Goal: Task Accomplishment & Management: Use online tool/utility

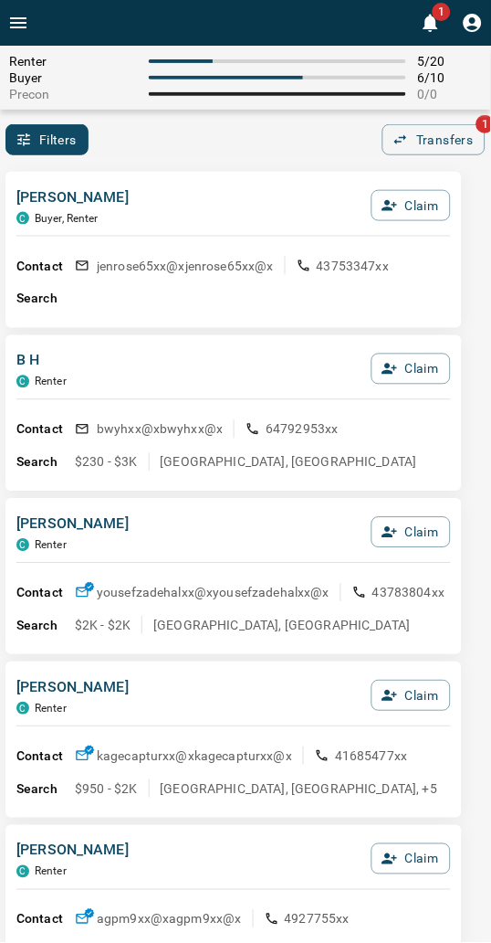
click at [212, 15] on div "1" at bounding box center [264, 23] width 455 height 46
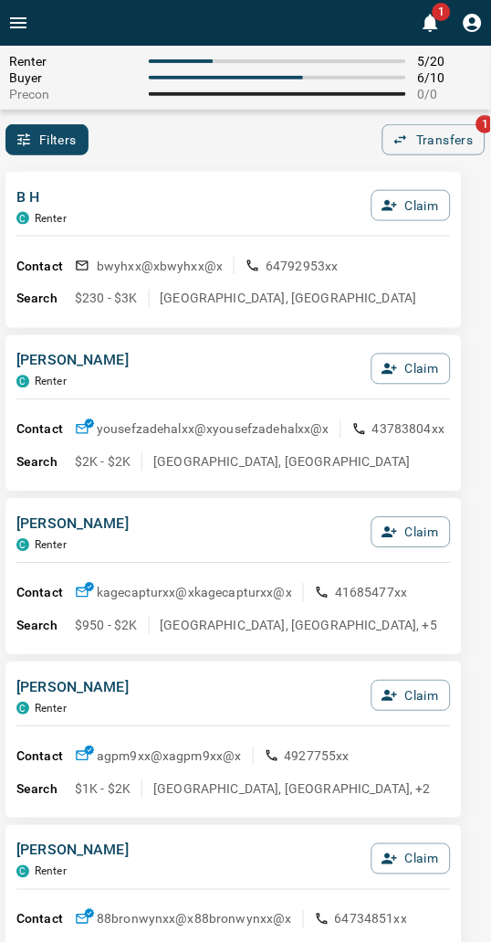
click at [212, 15] on div "1" at bounding box center [264, 23] width 455 height 46
click at [225, 19] on div "1" at bounding box center [264, 23] width 455 height 46
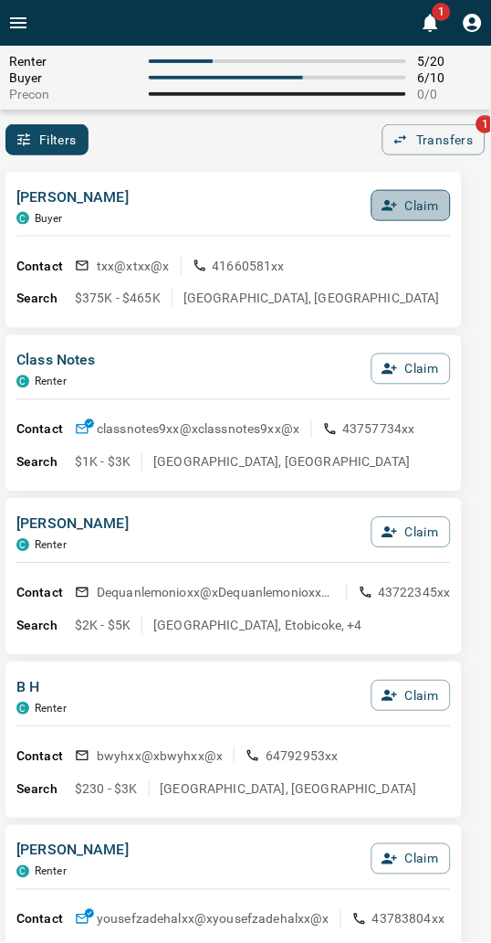
click at [414, 206] on button "Claim" at bounding box center [411, 205] width 79 height 31
click at [414, 206] on button "Confirm Claim" at bounding box center [386, 205] width 131 height 31
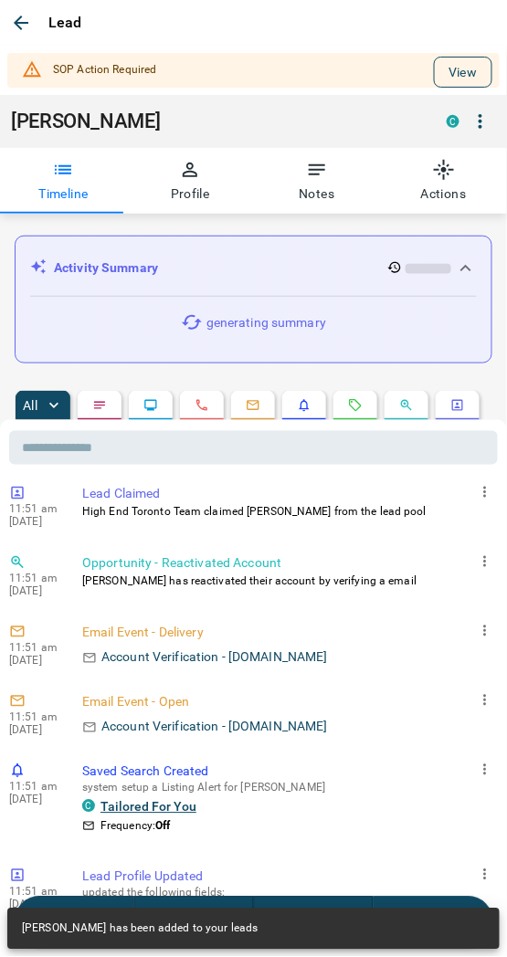
click at [441, 79] on button "View" at bounding box center [463, 72] width 58 height 31
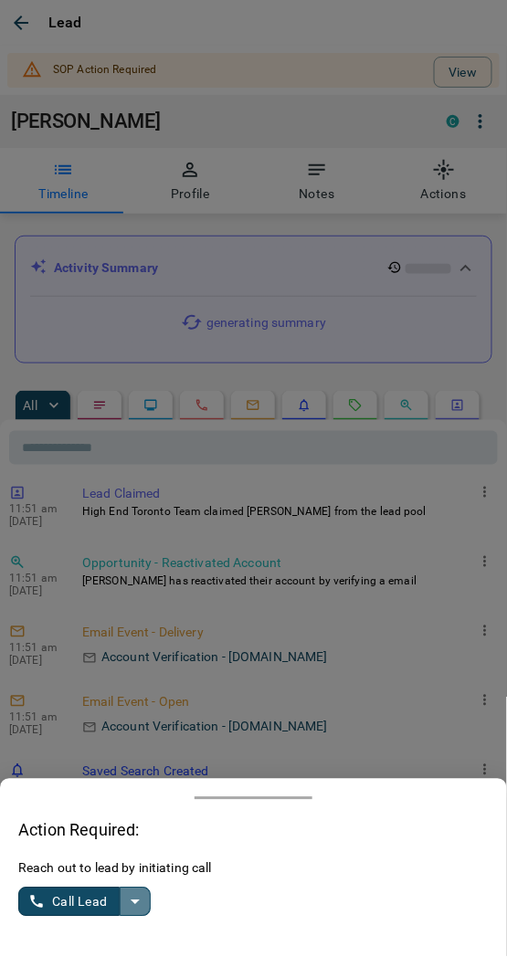
click at [129, 903] on icon "split button" at bounding box center [135, 903] width 22 height 22
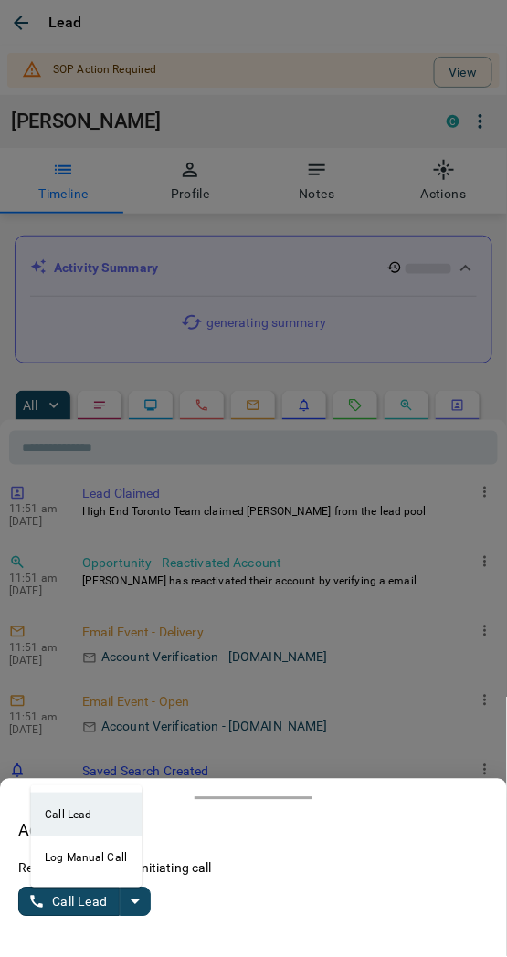
click at [88, 863] on li "Log Manual Call" at bounding box center [85, 859] width 111 height 44
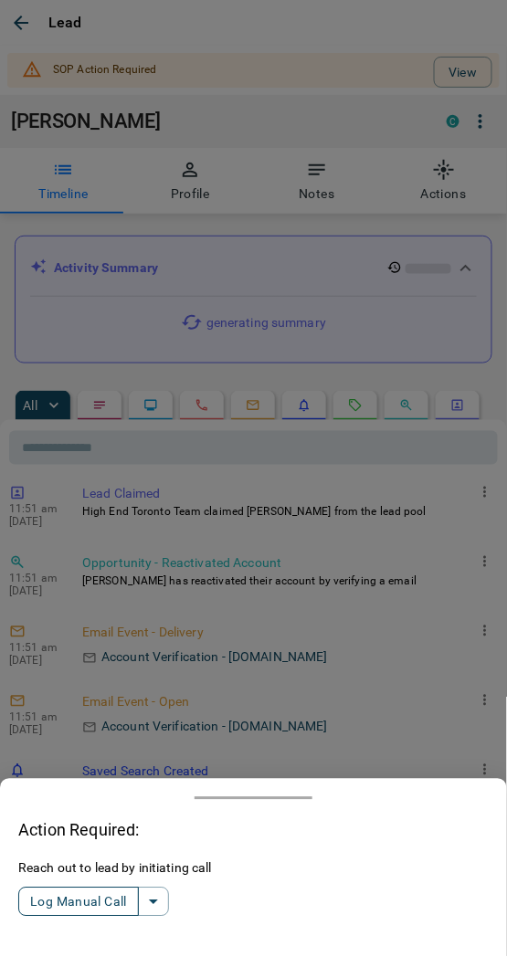
click at [69, 896] on button "Log Manual Call" at bounding box center [78, 902] width 121 height 29
click at [44, 896] on button "Yes" at bounding box center [36, 903] width 37 height 28
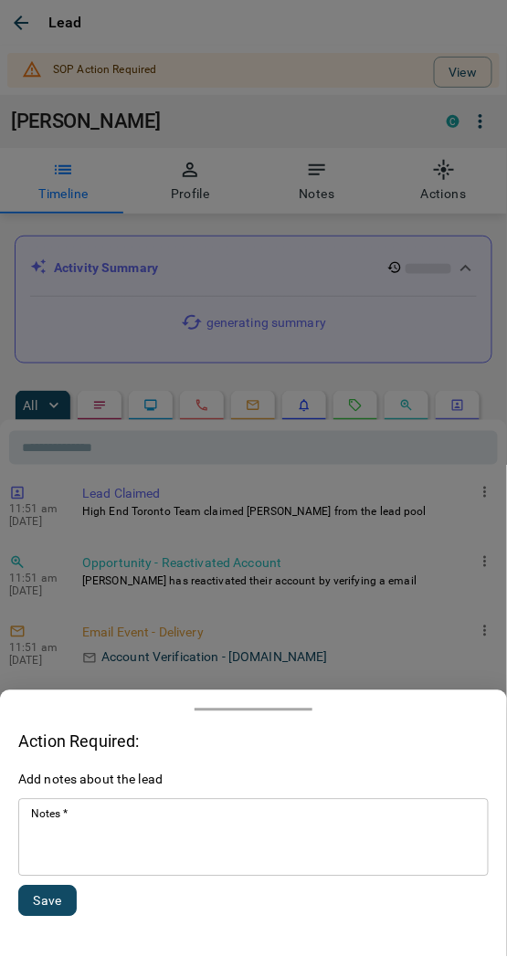
click at [117, 839] on textarea "Notes   *" at bounding box center [253, 839] width 445 height 62
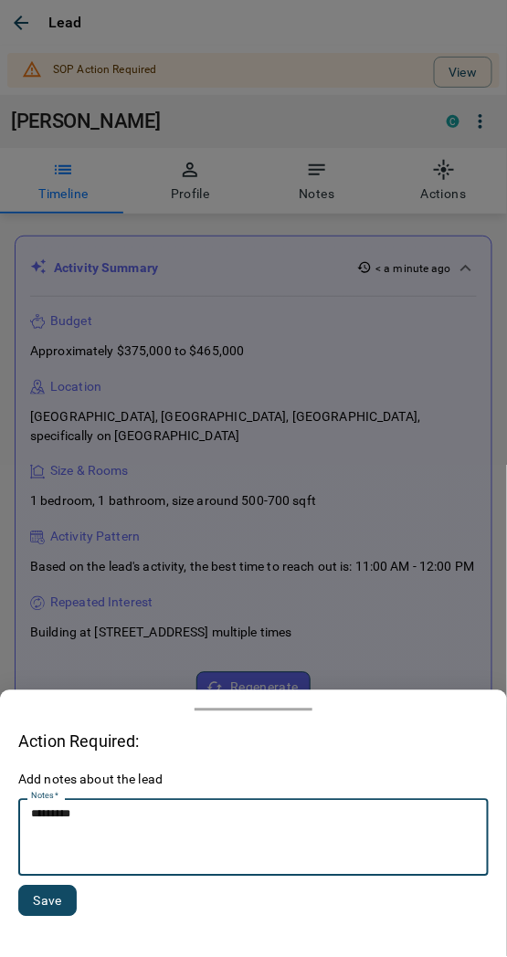
type textarea "*********"
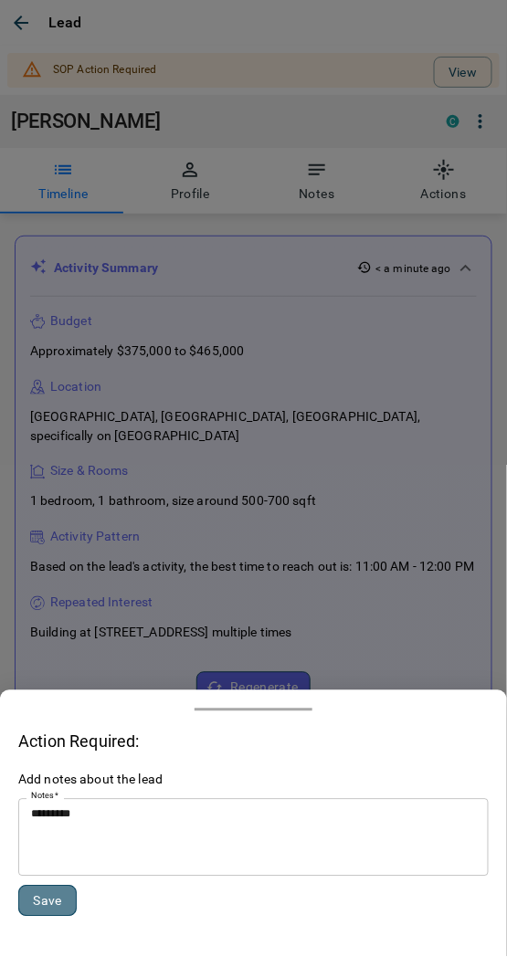
click at [57, 903] on button "Save" at bounding box center [47, 901] width 58 height 31
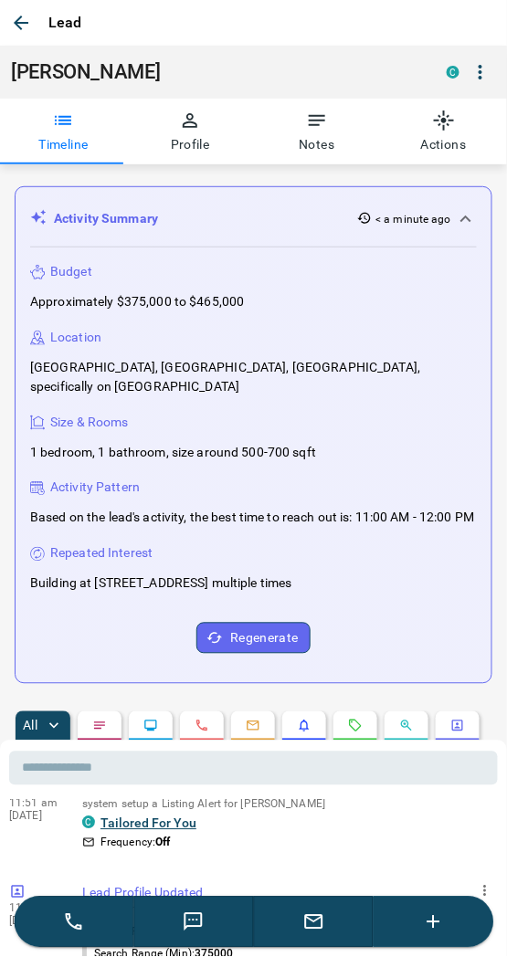
click at [23, 22] on icon "button" at bounding box center [21, 23] width 15 height 15
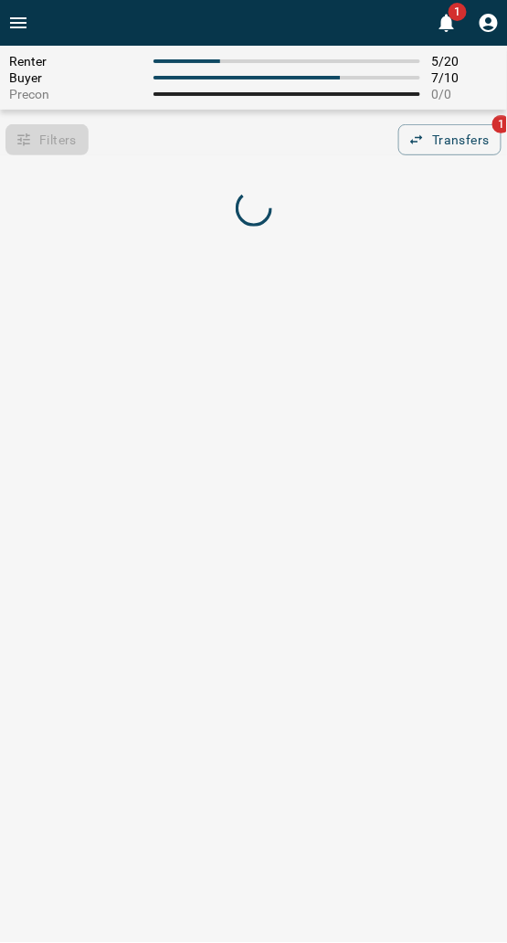
click at [141, 139] on div "Filters 0 Transfers 1" at bounding box center [253, 139] width 507 height 31
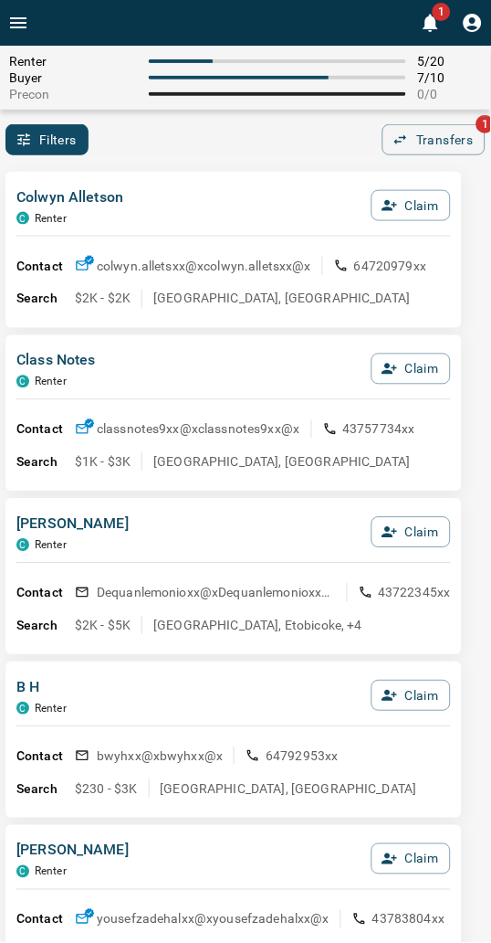
drag, startPoint x: 180, startPoint y: 166, endPoint x: 170, endPoint y: 167, distance: 10.1
